Goal: Task Accomplishment & Management: Manage account settings

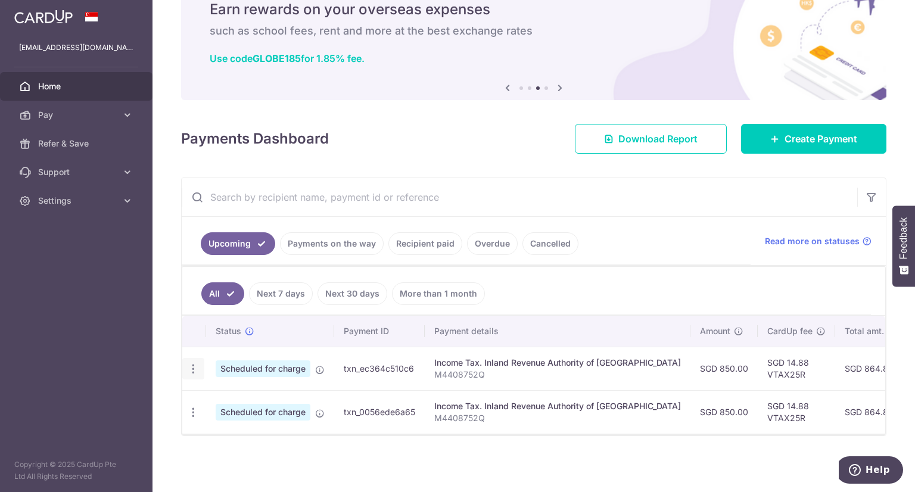
click at [193, 366] on icon "button" at bounding box center [193, 369] width 13 height 13
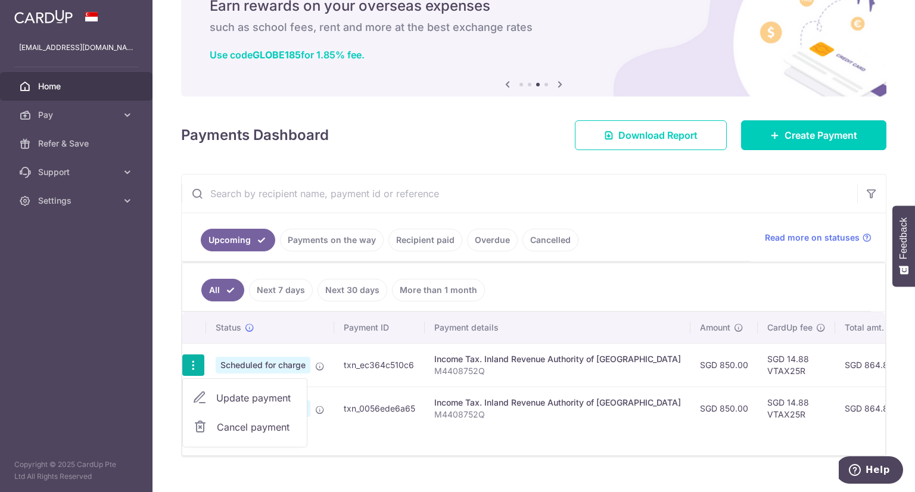
click at [541, 276] on ul "All Next 7 days Next 30 days More than 1 month" at bounding box center [526, 287] width 689 height 48
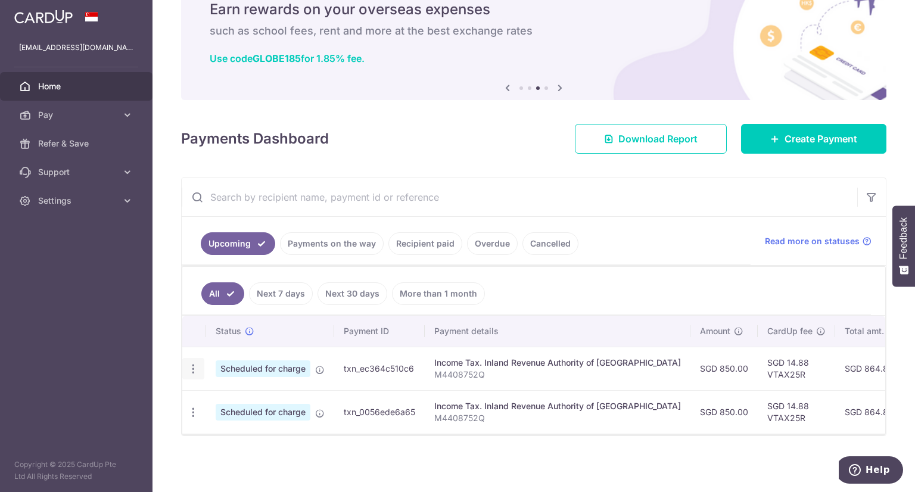
click at [191, 364] on icon "button" at bounding box center [193, 369] width 13 height 13
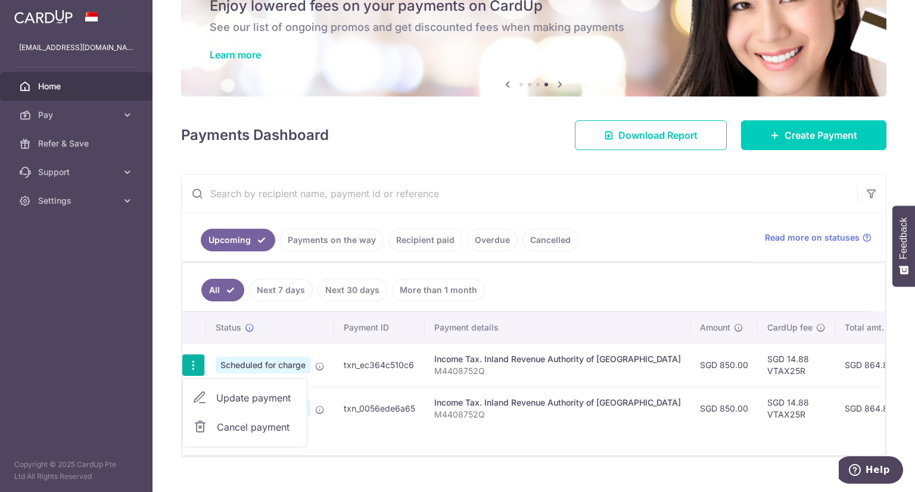
click at [240, 427] on span "Cancel payment" at bounding box center [257, 427] width 80 height 14
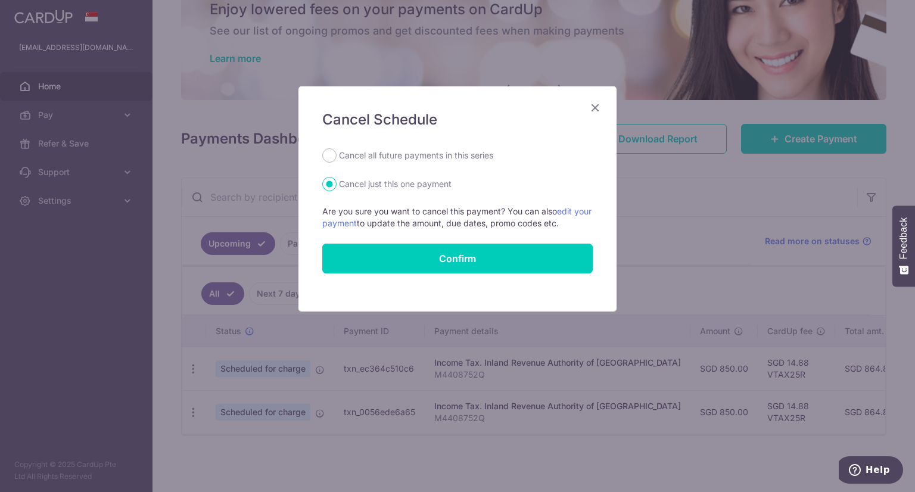
click at [428, 151] on label "Cancel all future payments in this series" at bounding box center [416, 155] width 154 height 14
click at [337, 151] on input "Cancel all future payments in this series" at bounding box center [329, 155] width 14 height 14
radio input "true"
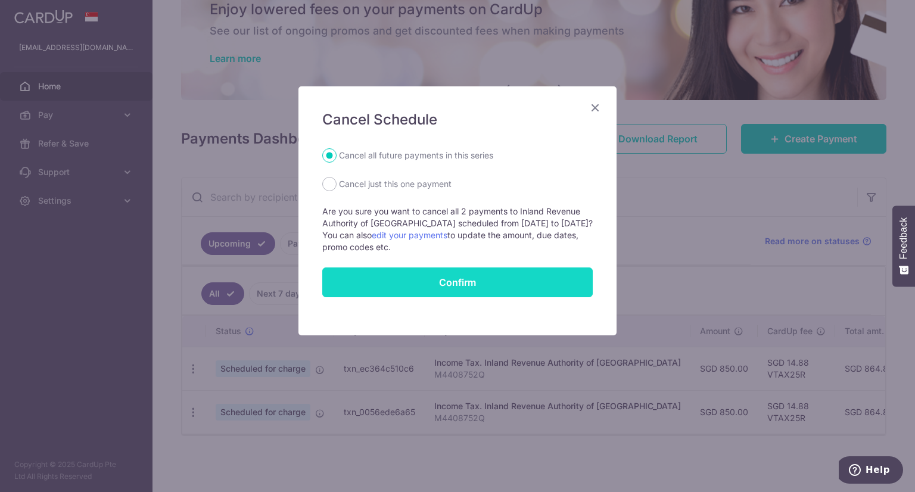
click at [438, 276] on button "Confirm" at bounding box center [457, 283] width 271 height 30
